Goal: Task Accomplishment & Management: Use online tool/utility

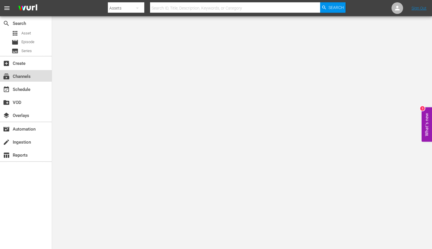
click at [12, 76] on div "subscriptions Channels" at bounding box center [16, 75] width 32 height 5
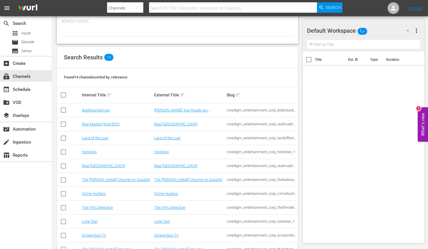
scroll to position [87, 0]
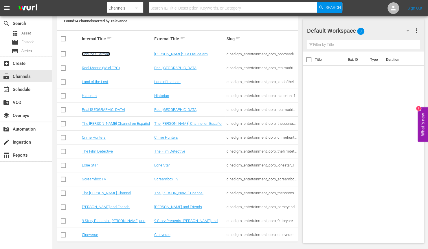
click at [101, 52] on link "BobRossGerman" at bounding box center [96, 54] width 28 height 4
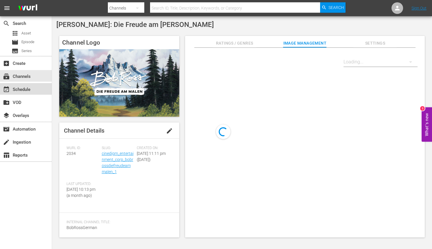
click at [27, 88] on div "event_available Schedule" at bounding box center [16, 88] width 32 height 5
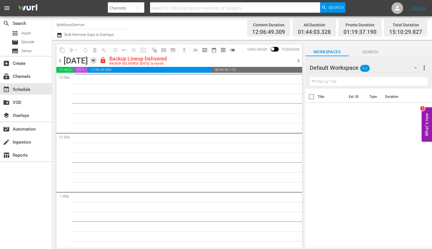
click at [97, 59] on icon "button" at bounding box center [93, 60] width 6 height 6
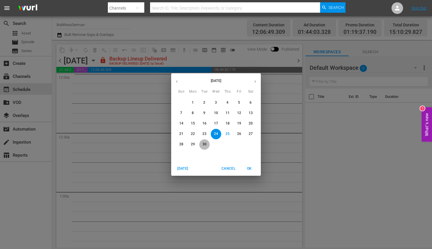
click at [204, 145] on p "30" at bounding box center [204, 144] width 4 height 5
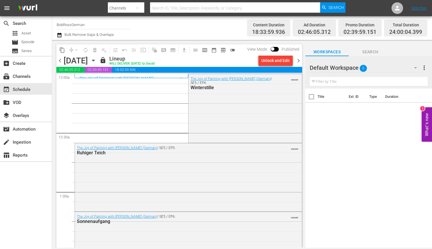
click at [60, 60] on span "chevron_left" at bounding box center [59, 60] width 7 height 7
click at [57, 61] on span "chevron_left" at bounding box center [59, 60] width 7 height 7
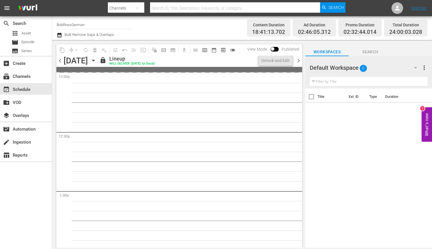
click at [297, 59] on span "chevron_right" at bounding box center [298, 60] width 7 height 7
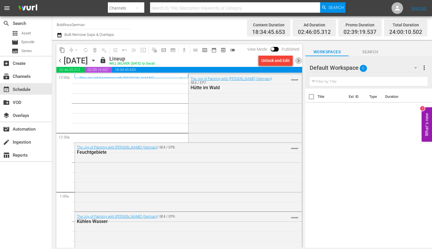
click at [299, 60] on span "chevron_right" at bounding box center [298, 60] width 7 height 7
click at [298, 63] on span "chevron_right" at bounding box center [298, 60] width 7 height 7
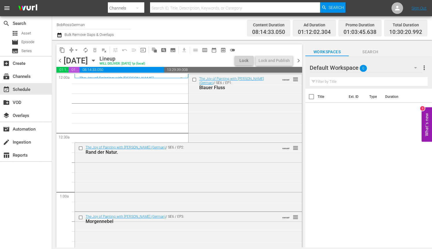
click at [298, 60] on span "chevron_right" at bounding box center [298, 60] width 7 height 7
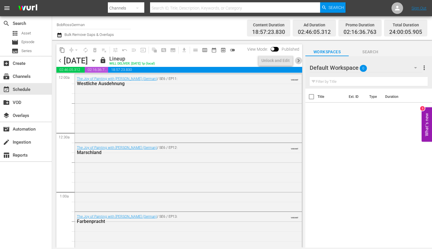
click at [298, 61] on span "chevron_right" at bounding box center [298, 60] width 7 height 7
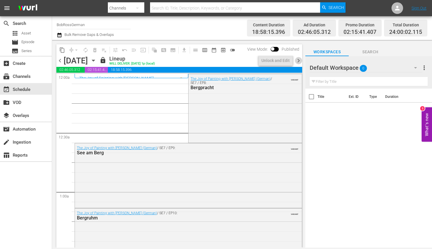
click at [299, 60] on span "chevron_right" at bounding box center [298, 60] width 7 height 7
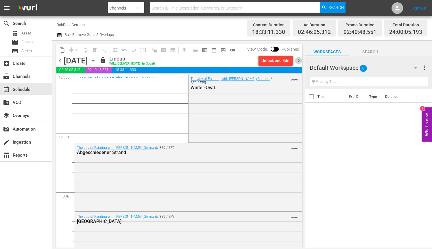
click at [296, 61] on span "chevron_right" at bounding box center [298, 60] width 7 height 7
click at [298, 60] on span "chevron_right" at bounding box center [298, 60] width 7 height 7
click at [297, 58] on span "chevron_right" at bounding box center [298, 60] width 7 height 7
click at [298, 61] on span "chevron_right" at bounding box center [298, 60] width 7 height 7
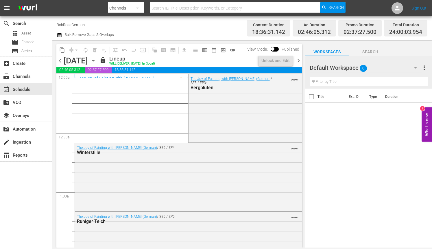
click at [300, 61] on span "chevron_right" at bounding box center [298, 60] width 7 height 7
click at [299, 60] on span "chevron_right" at bounding box center [298, 60] width 7 height 7
click at [300, 60] on span "chevron_right" at bounding box center [298, 60] width 7 height 7
click at [299, 62] on span "chevron_right" at bounding box center [298, 60] width 7 height 7
click at [298, 61] on span "chevron_right" at bounding box center [298, 60] width 7 height 7
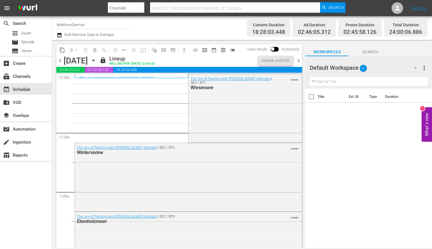
click at [298, 59] on span "chevron_right" at bounding box center [298, 60] width 7 height 7
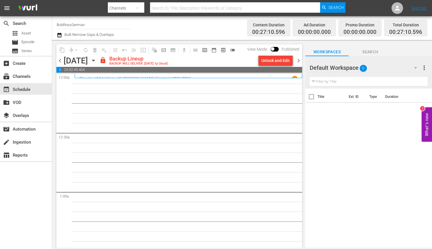
click at [60, 59] on span "chevron_left" at bounding box center [59, 60] width 7 height 7
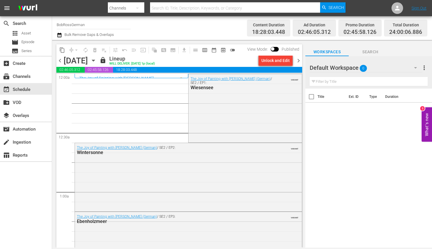
click at [297, 60] on span "chevron_right" at bounding box center [298, 60] width 7 height 7
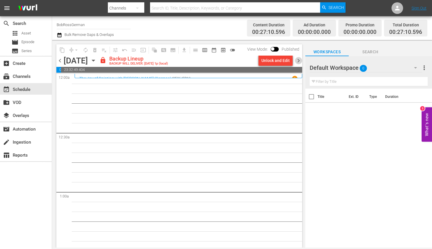
click at [297, 59] on span "chevron_right" at bounding box center [298, 60] width 7 height 7
